Goal: Task Accomplishment & Management: Manage account settings

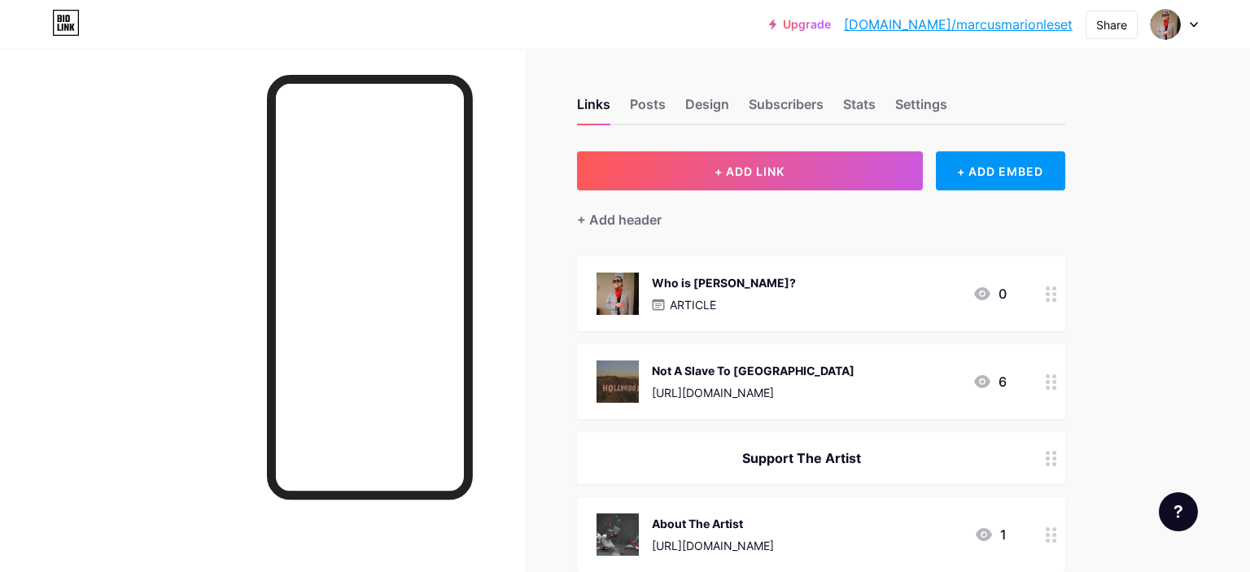
click at [711, 278] on div "Who is [PERSON_NAME]?" at bounding box center [724, 282] width 144 height 17
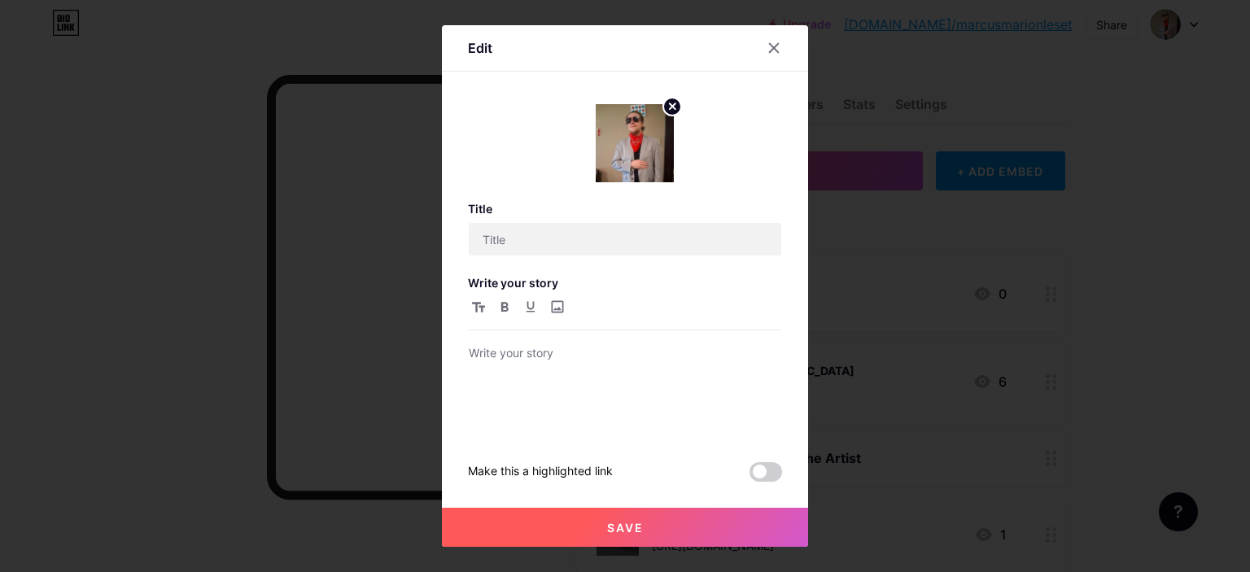
type input "Who is [PERSON_NAME]?"
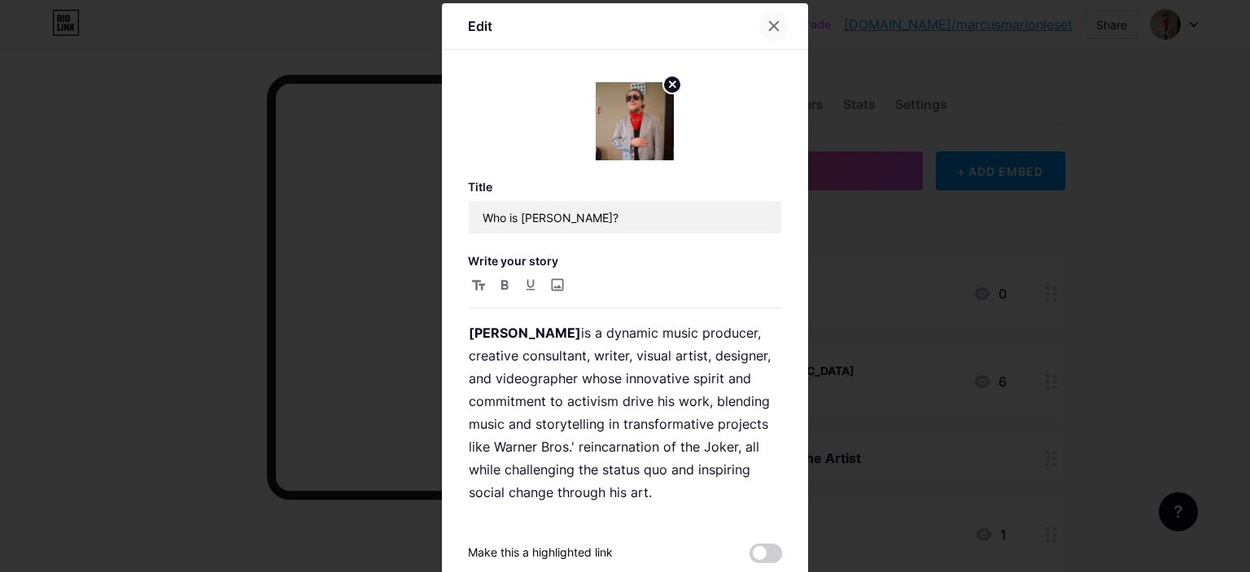
click at [775, 26] on icon at bounding box center [774, 26] width 13 height 13
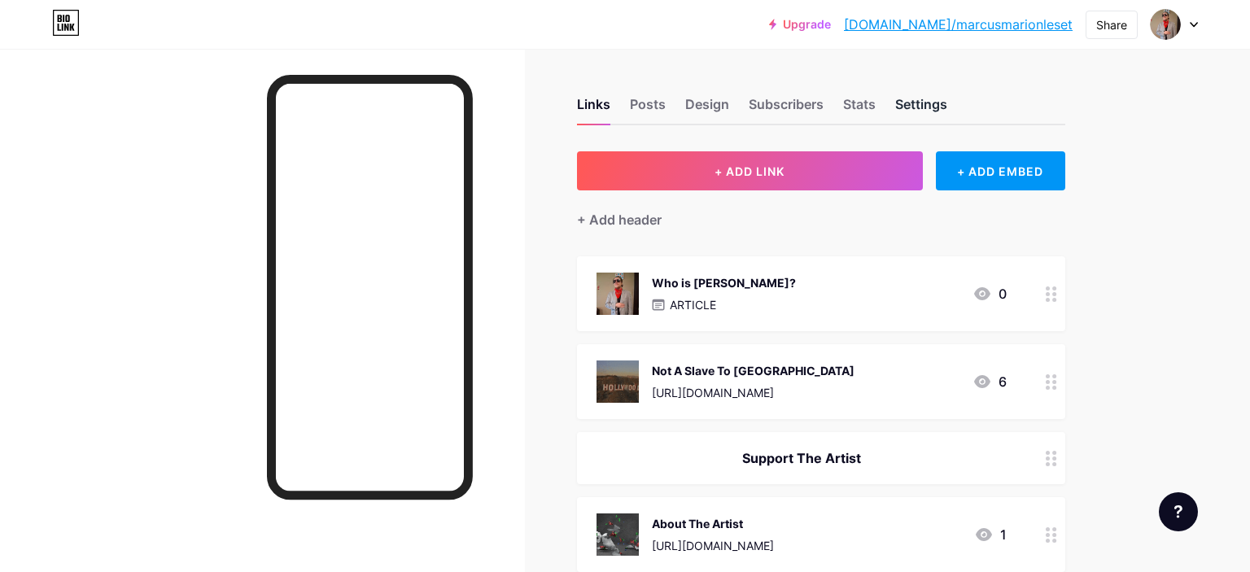
click at [934, 106] on div "Settings" at bounding box center [921, 108] width 52 height 29
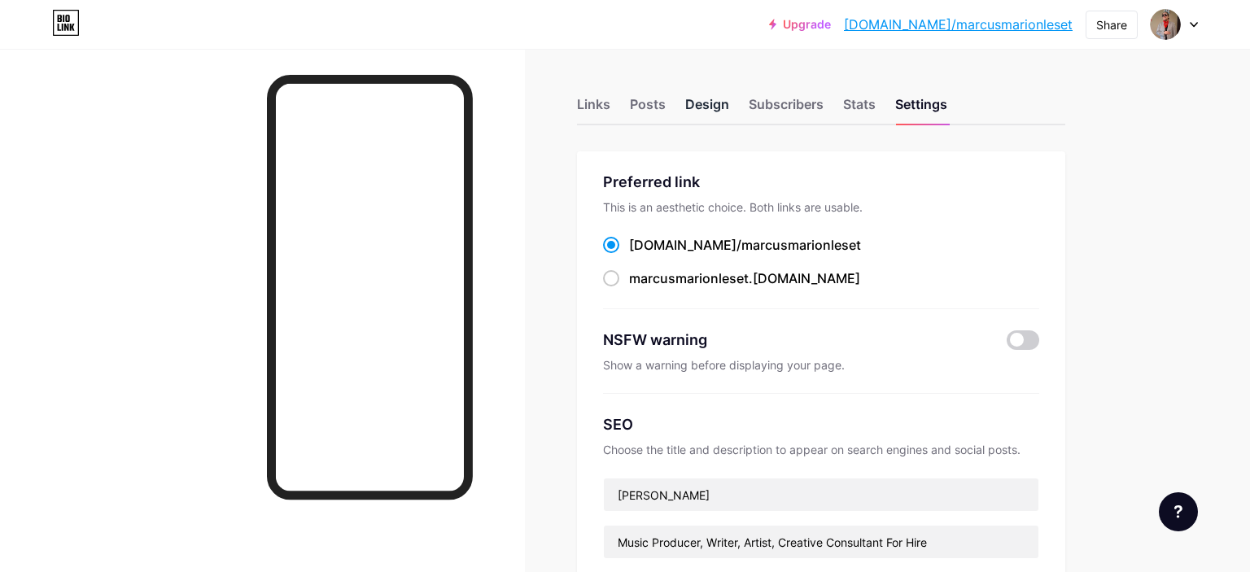
click at [728, 106] on div "Design" at bounding box center [707, 108] width 44 height 29
click at [650, 105] on div "Posts" at bounding box center [648, 108] width 36 height 29
click at [593, 103] on div "Links" at bounding box center [593, 108] width 33 height 29
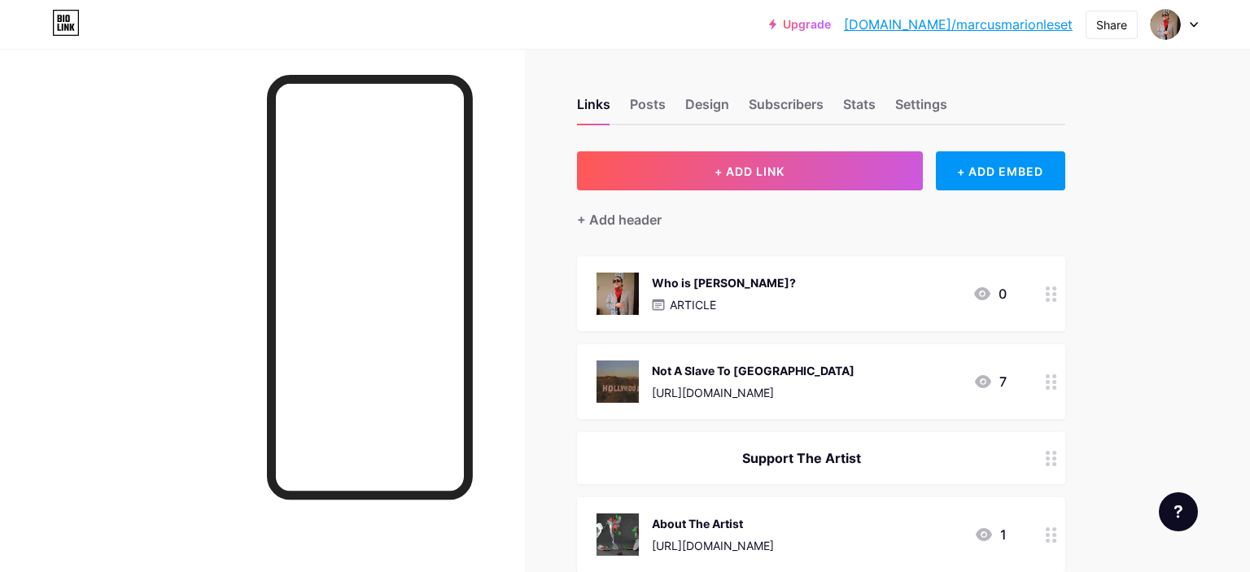
click at [892, 102] on div "Links Posts Design Subscribers Stats Settings" at bounding box center [821, 96] width 488 height 57
click at [912, 108] on div "Settings" at bounding box center [921, 108] width 52 height 29
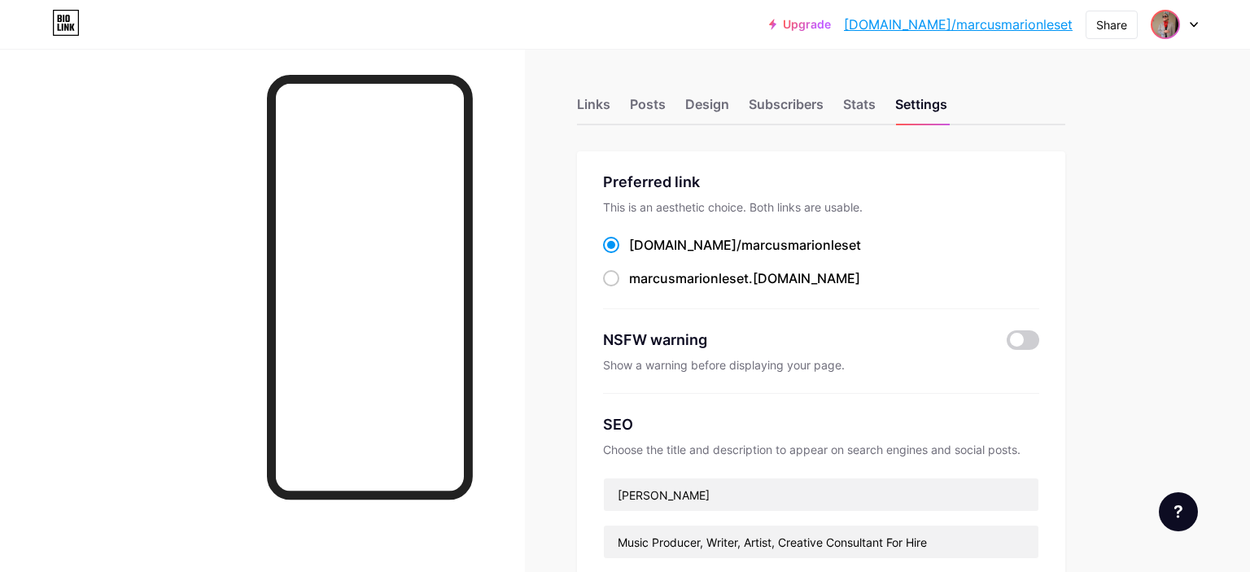
click at [1161, 33] on img at bounding box center [1166, 24] width 26 height 26
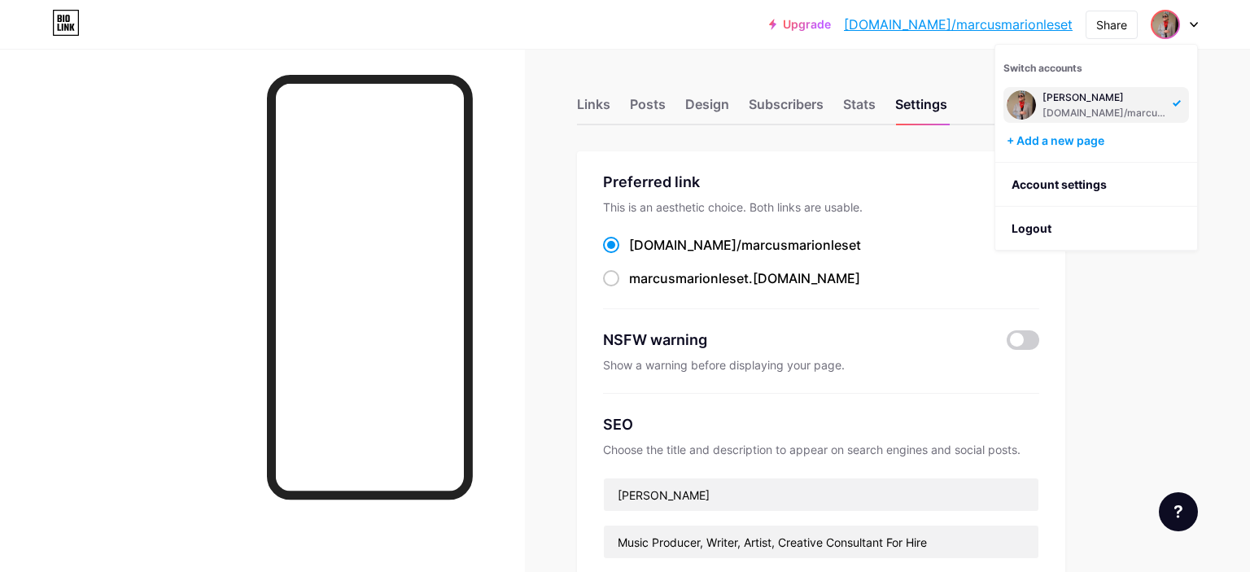
click at [1076, 107] on div "[DOMAIN_NAME]/marcusmarionleset" at bounding box center [1105, 113] width 125 height 13
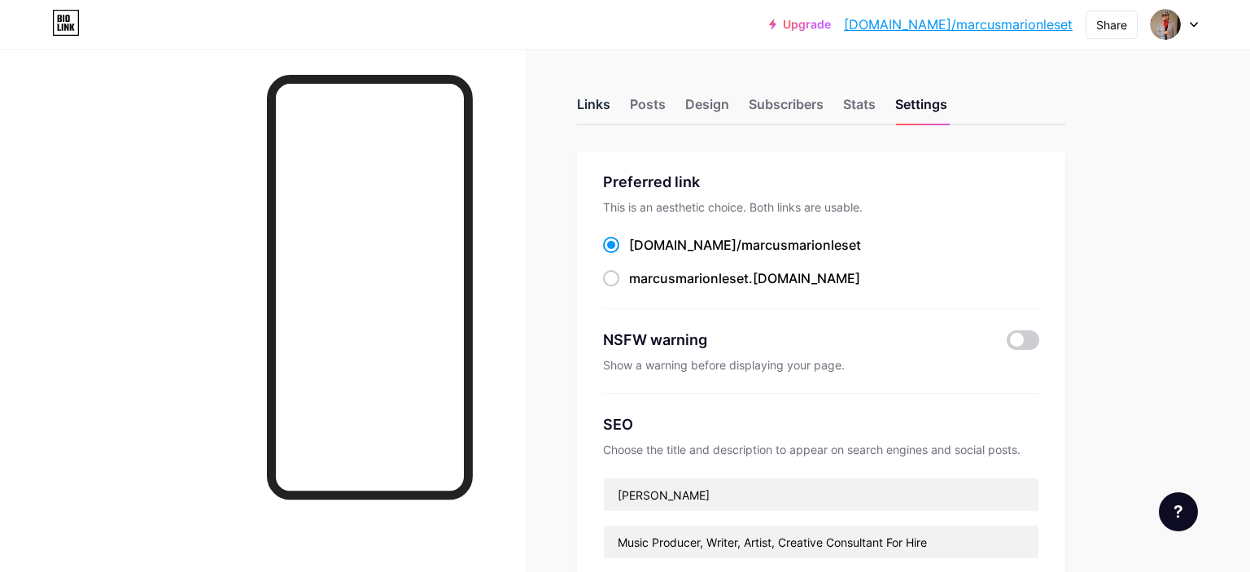
click at [594, 101] on div "Links" at bounding box center [593, 108] width 33 height 29
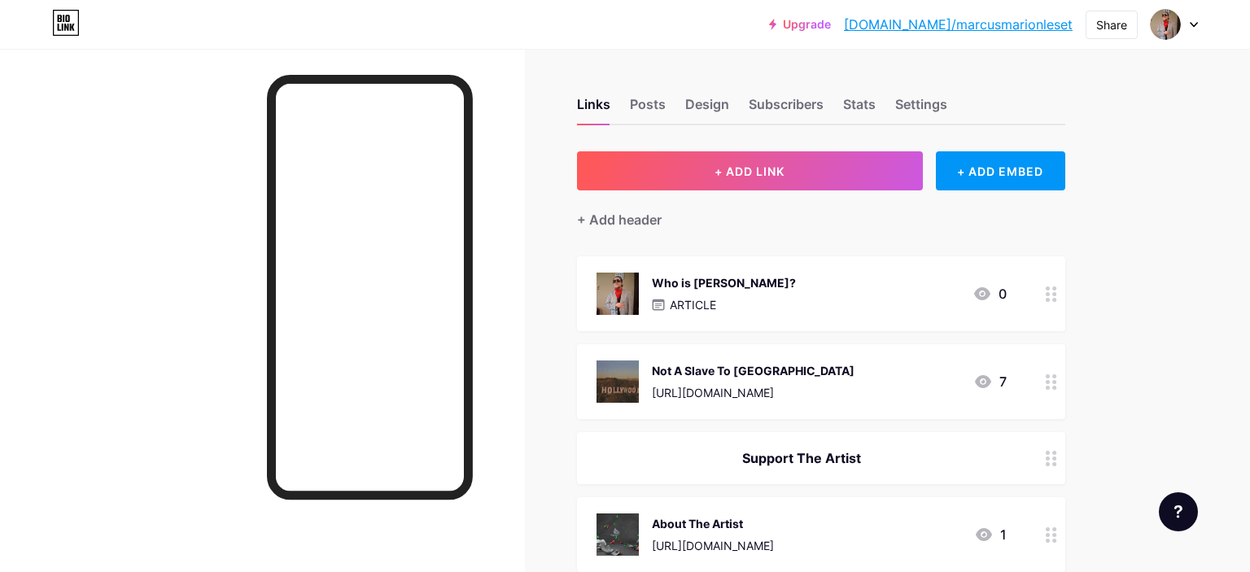
click at [1197, 24] on icon at bounding box center [1194, 25] width 7 height 4
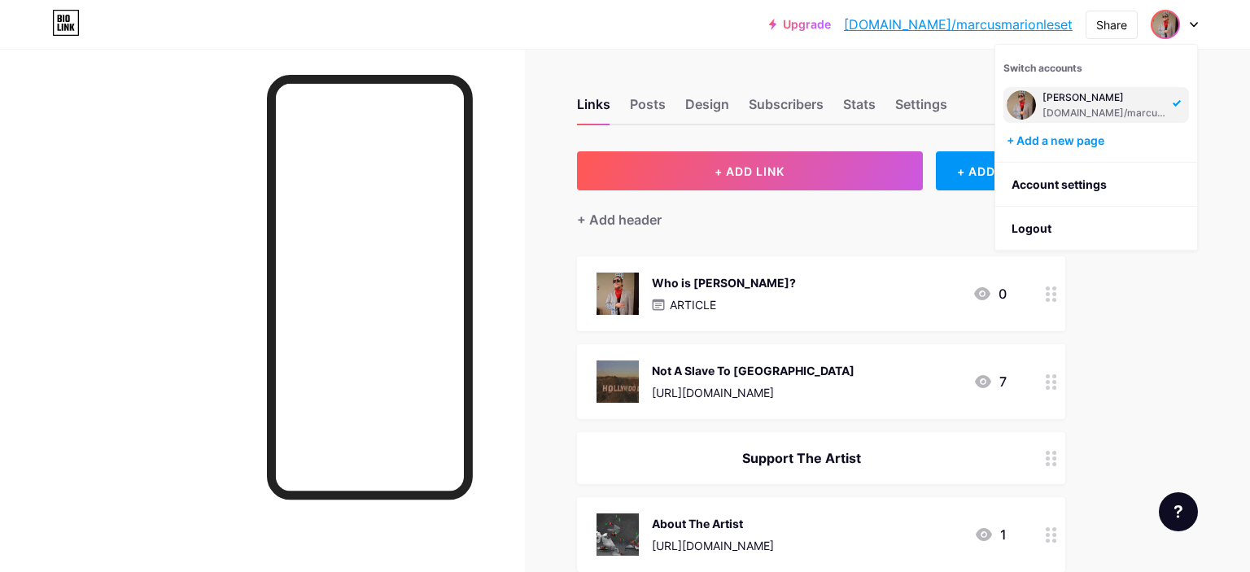
click at [1105, 112] on div "[DOMAIN_NAME]/marcusmarionleset" at bounding box center [1105, 113] width 125 height 13
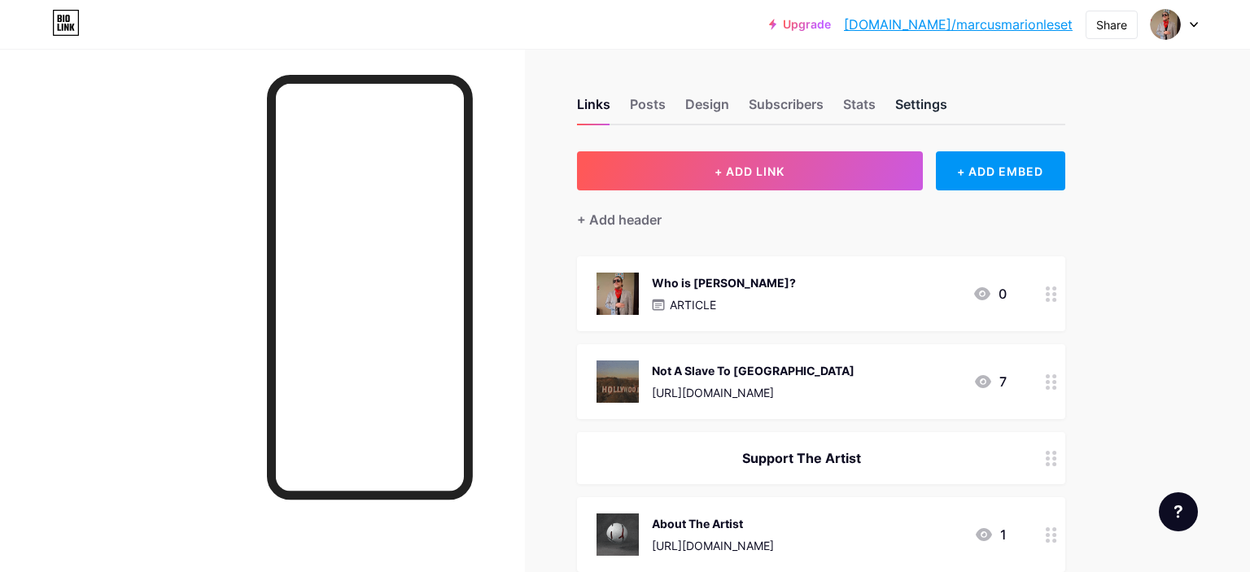
click at [901, 99] on div "Settings" at bounding box center [921, 108] width 52 height 29
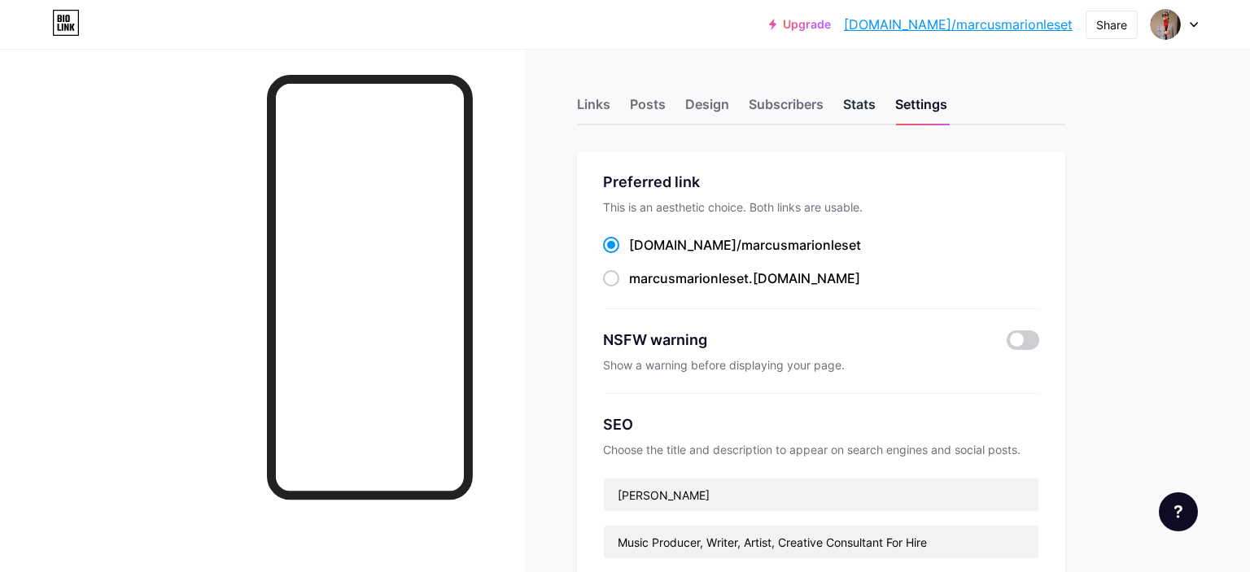
click at [866, 104] on div "Stats" at bounding box center [859, 108] width 33 height 29
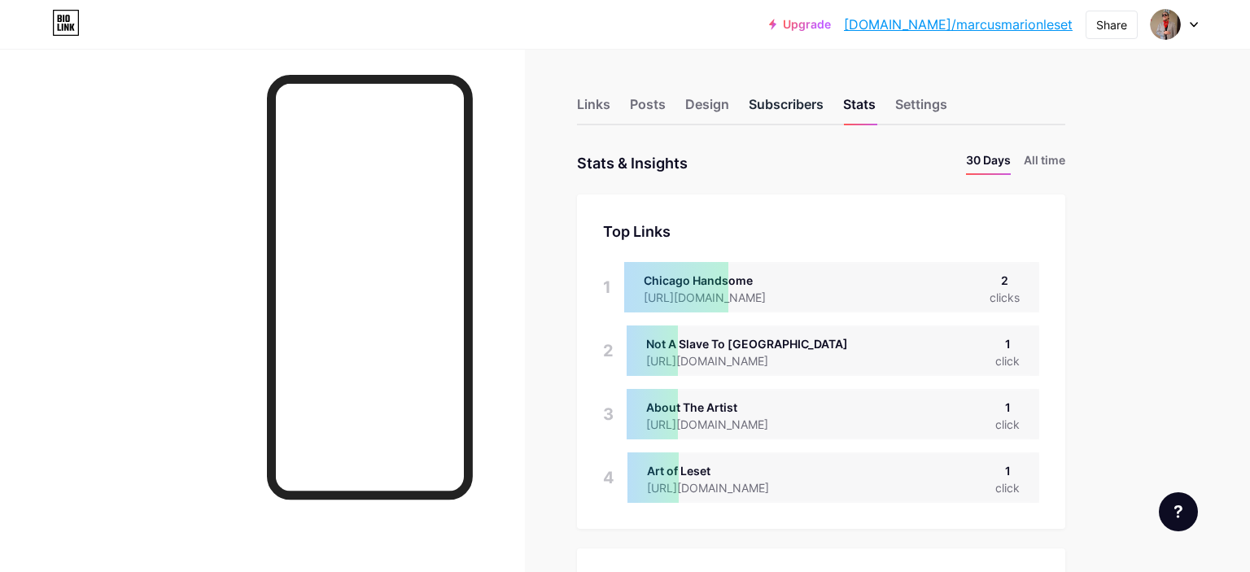
scroll to position [572, 1250]
click at [788, 104] on div "Subscribers" at bounding box center [786, 108] width 75 height 29
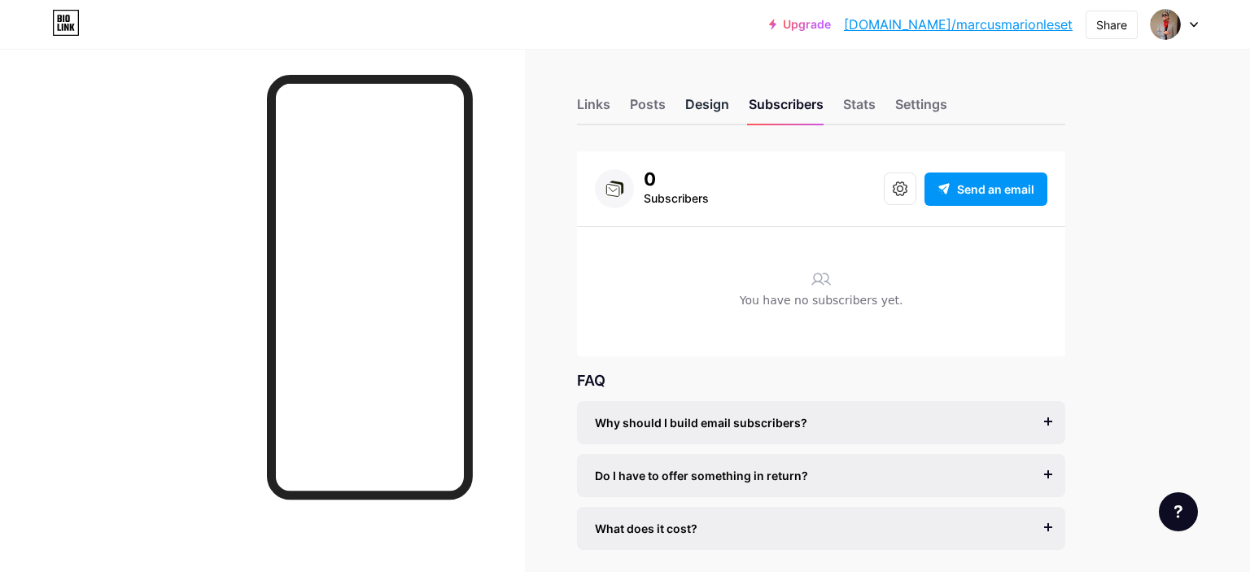
click at [711, 114] on div "Design" at bounding box center [707, 108] width 44 height 29
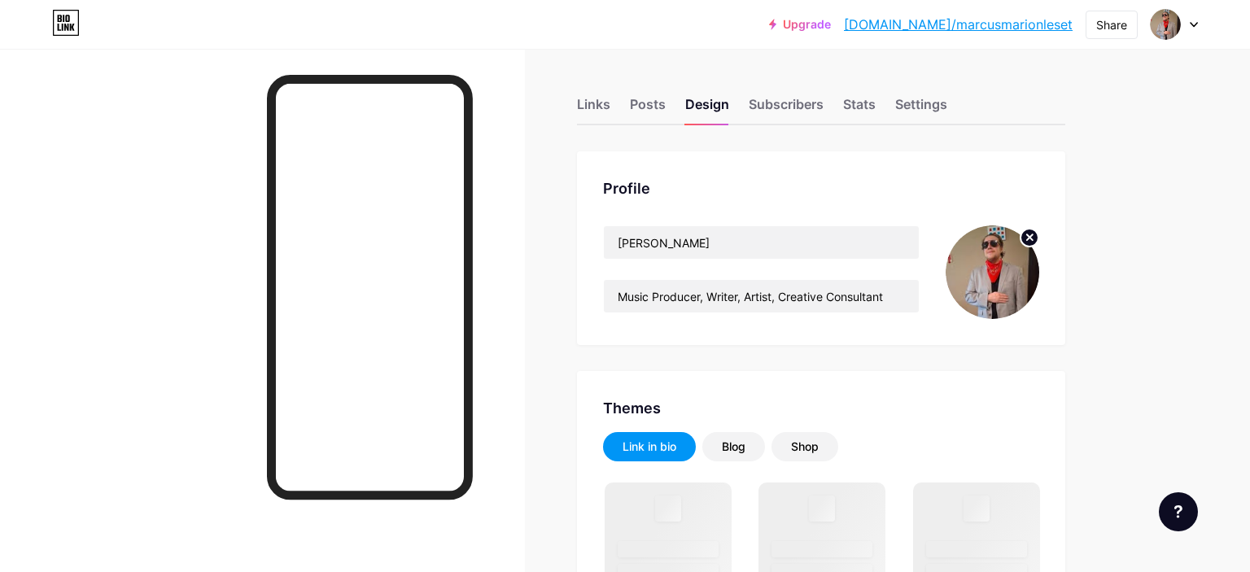
click at [1026, 238] on circle at bounding box center [1030, 238] width 18 height 18
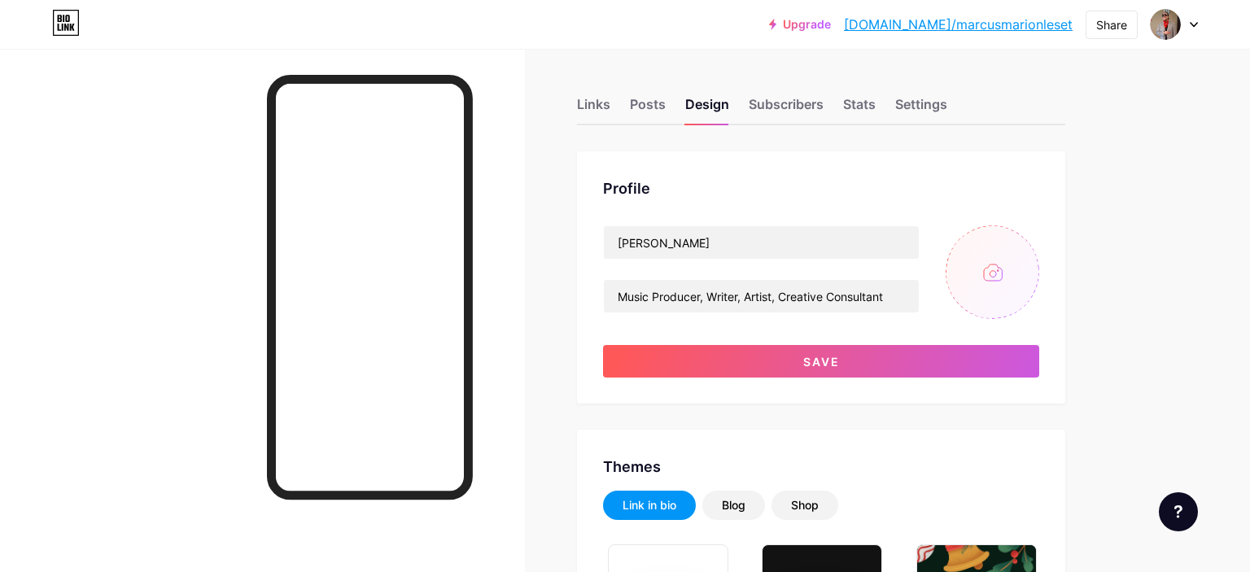
click at [991, 258] on input "file" at bounding box center [993, 272] width 94 height 94
type input "#ff0000"
type input "#ffffff"
type input "C:\fakepath\IMG_20251012_145539_322[1].jpg"
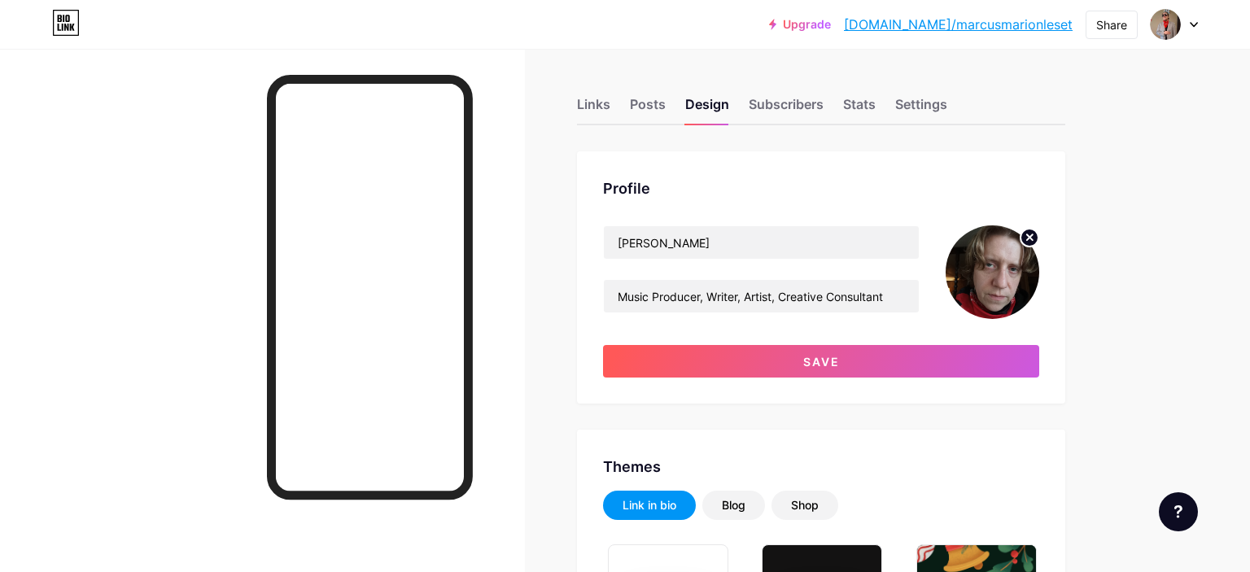
click at [1034, 235] on circle at bounding box center [1030, 238] width 18 height 18
click at [979, 265] on input "file" at bounding box center [993, 272] width 94 height 94
type input "C:\fakepath\IMG_20251012_150020_871-01[1].jpeg"
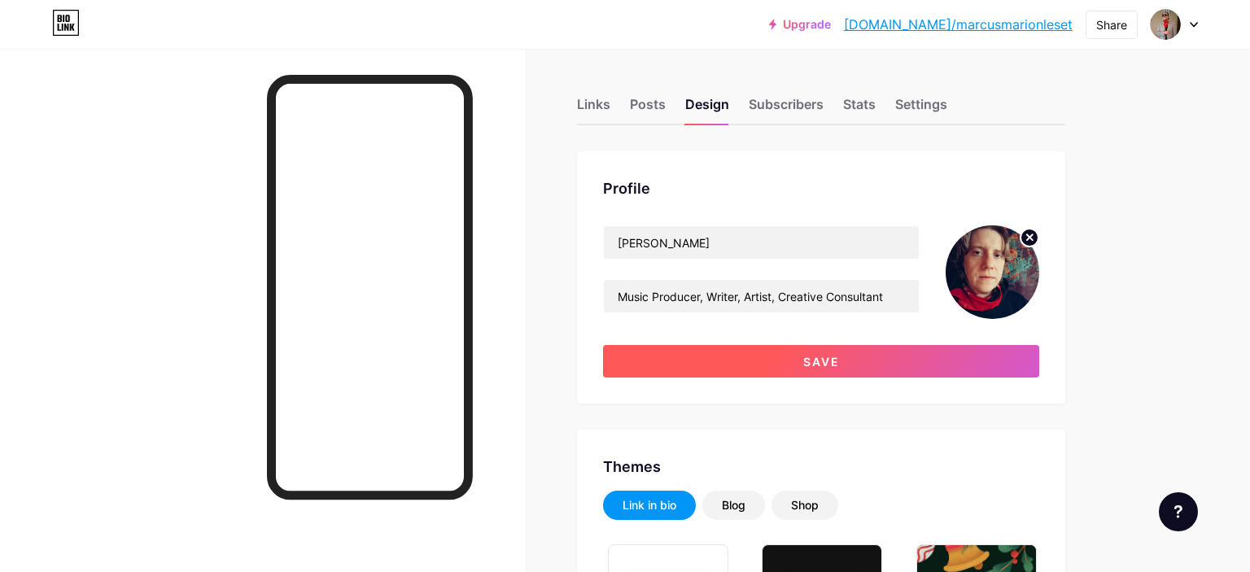
click at [825, 356] on span "Save" at bounding box center [821, 362] width 37 height 14
type input "#ff0000"
type input "#ffffff"
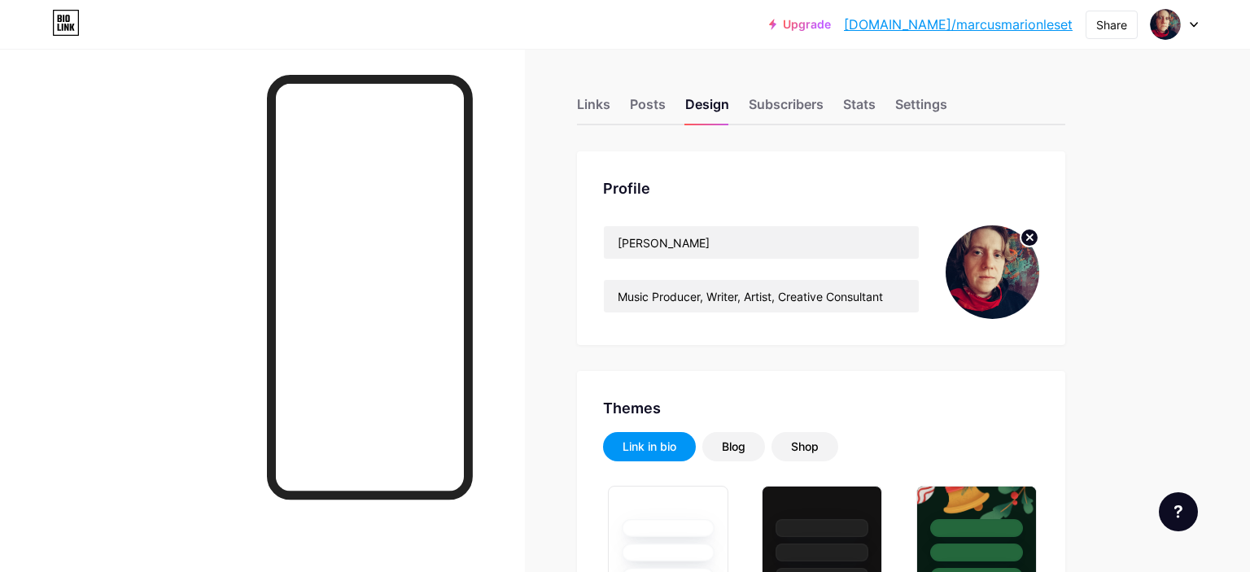
click at [1055, 31] on link "[DOMAIN_NAME]/marcusmarionleset" at bounding box center [958, 25] width 229 height 20
